Goal: Task Accomplishment & Management: Complete application form

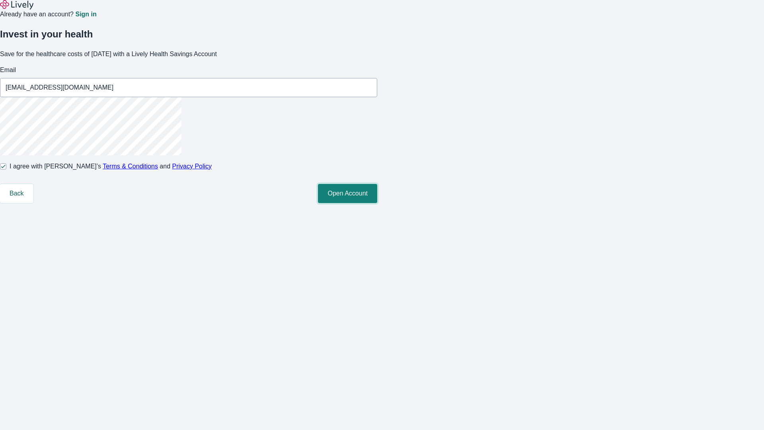
click at [377, 203] on button "Open Account" at bounding box center [347, 193] width 59 height 19
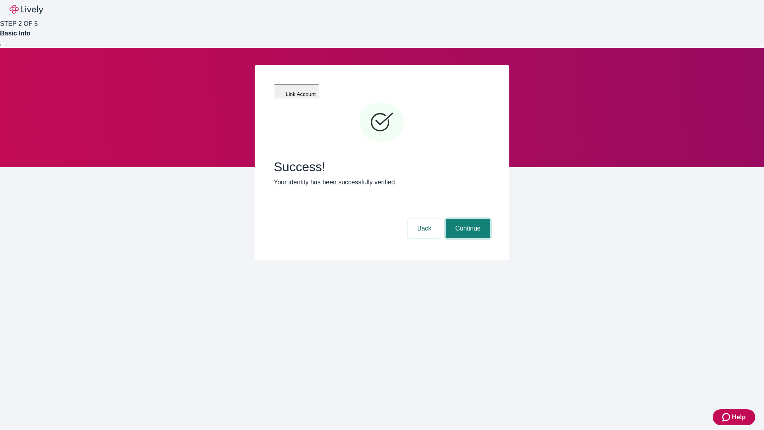
click at [467, 219] on button "Continue" at bounding box center [468, 228] width 45 height 19
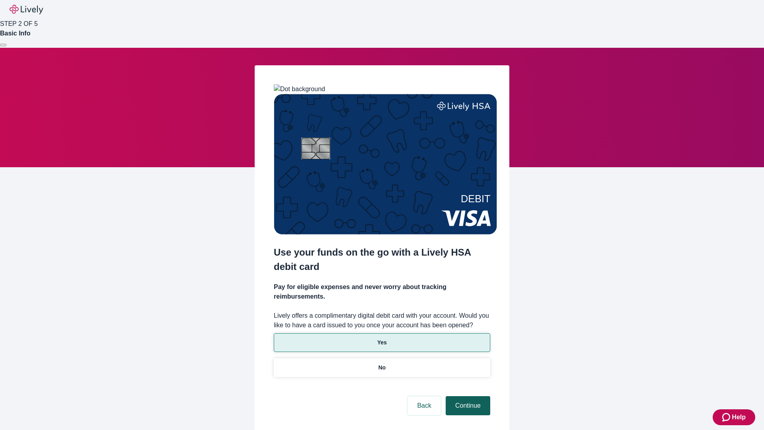
click at [382, 338] on p "Yes" at bounding box center [382, 342] width 10 height 8
click at [467, 396] on button "Continue" at bounding box center [468, 405] width 45 height 19
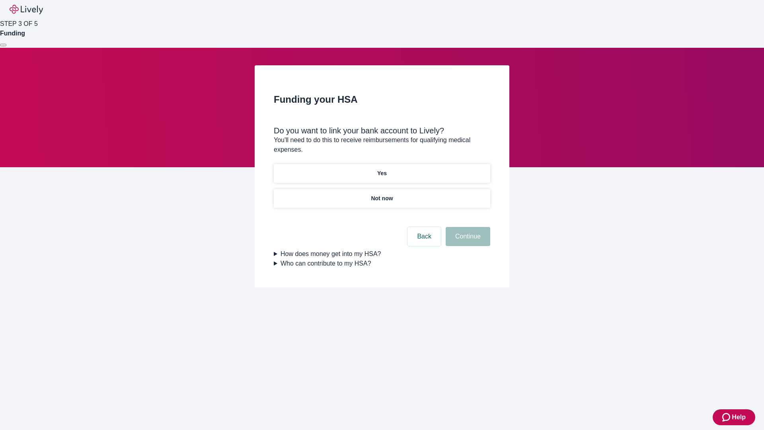
click at [382, 169] on p "Yes" at bounding box center [382, 173] width 10 height 8
click at [467, 227] on button "Continue" at bounding box center [468, 236] width 45 height 19
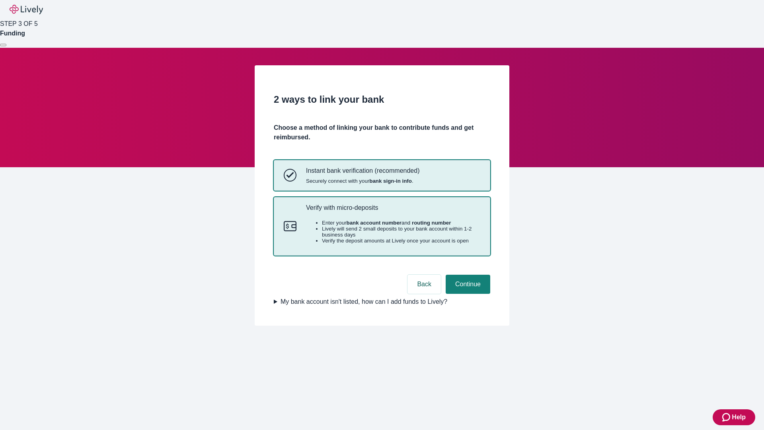
click at [393, 211] on p "Verify with micro-deposits" at bounding box center [393, 208] width 174 height 8
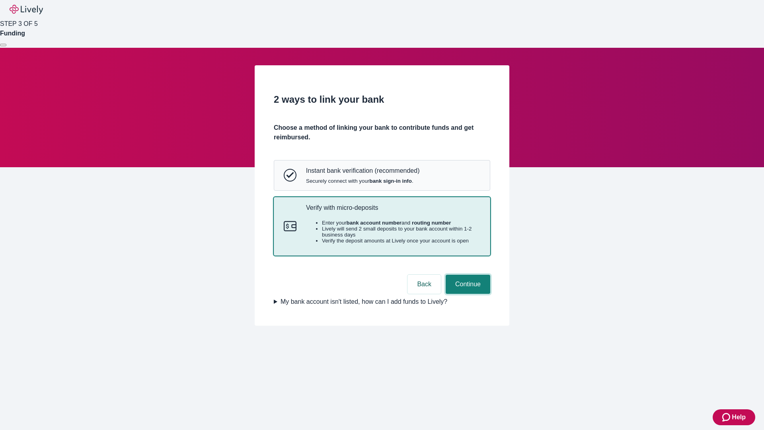
click at [467, 294] on button "Continue" at bounding box center [468, 284] width 45 height 19
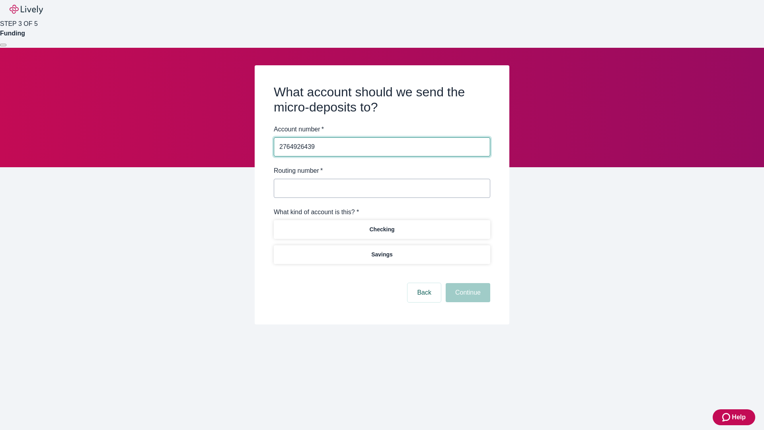
type input "2764926439"
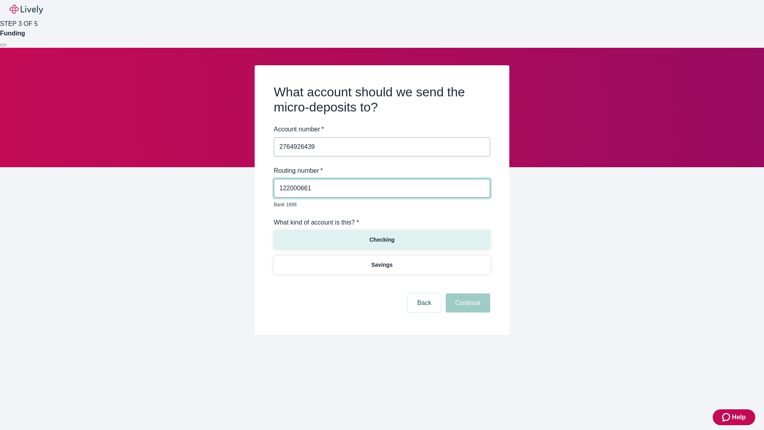
type input "122000661"
click at [382, 236] on p "Checking" at bounding box center [381, 240] width 25 height 8
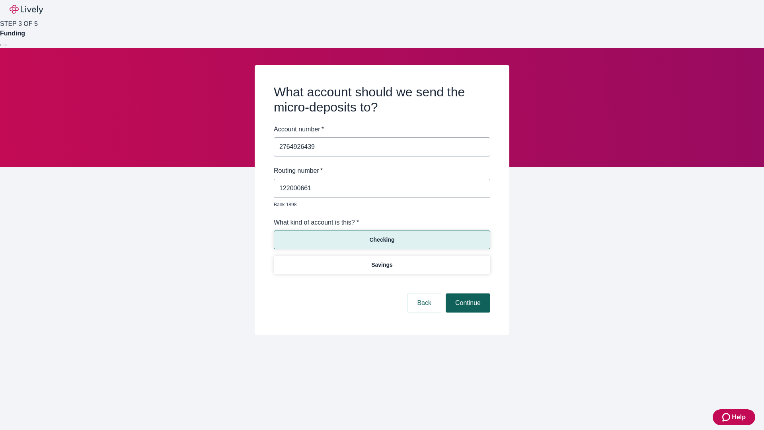
click at [467, 294] on button "Continue" at bounding box center [468, 302] width 45 height 19
